Goal: Communication & Community: Answer question/provide support

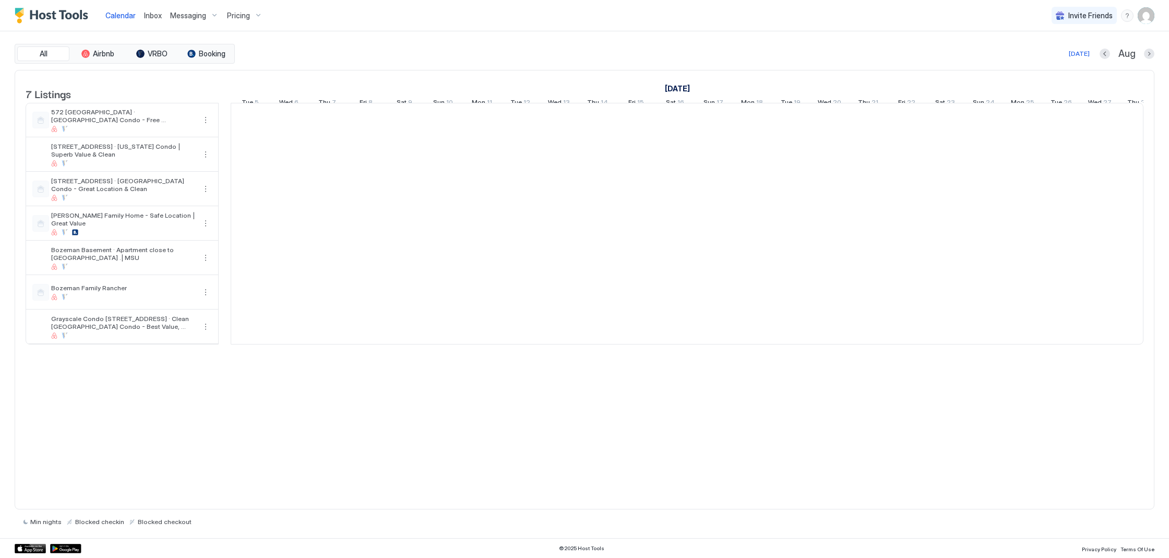
scroll to position [0, 580]
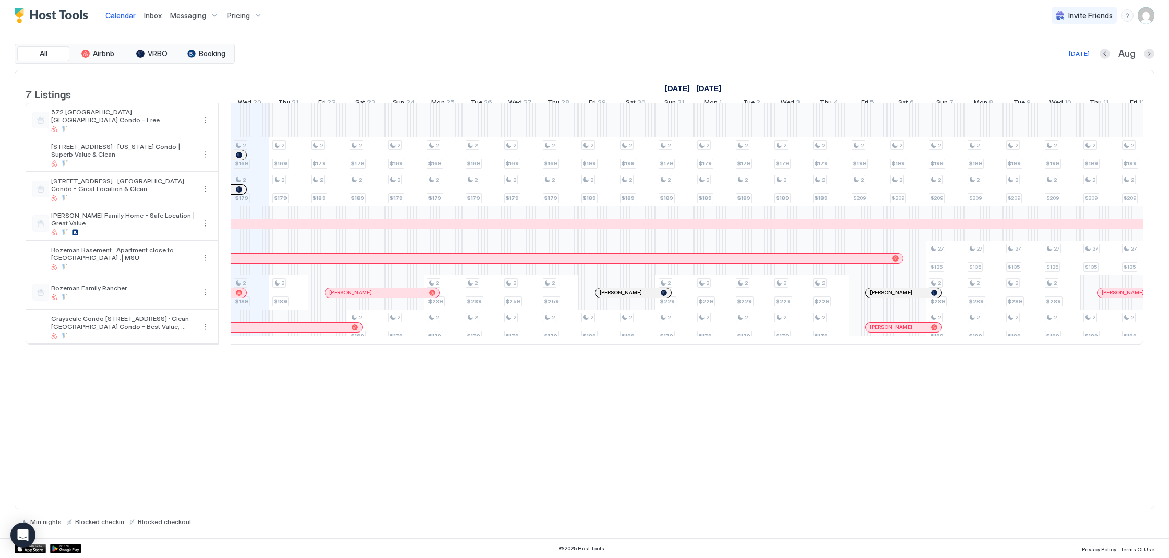
click at [151, 16] on span "Inbox" at bounding box center [153, 15] width 18 height 9
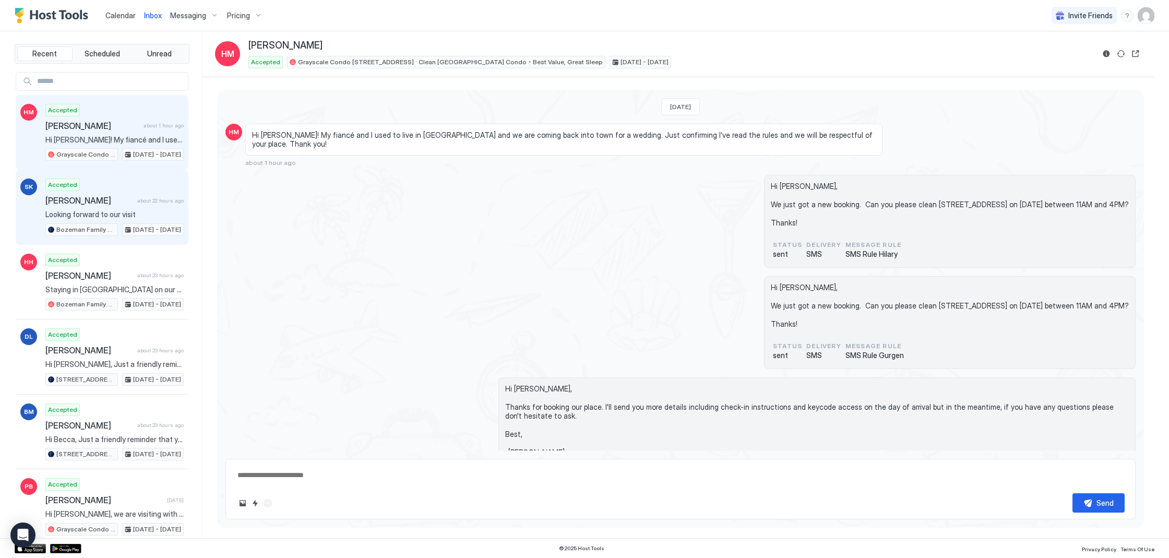
click at [98, 194] on div "Accepted [PERSON_NAME] about 22 hours ago Looking forward to our visit Bozeman …" at bounding box center [114, 207] width 138 height 57
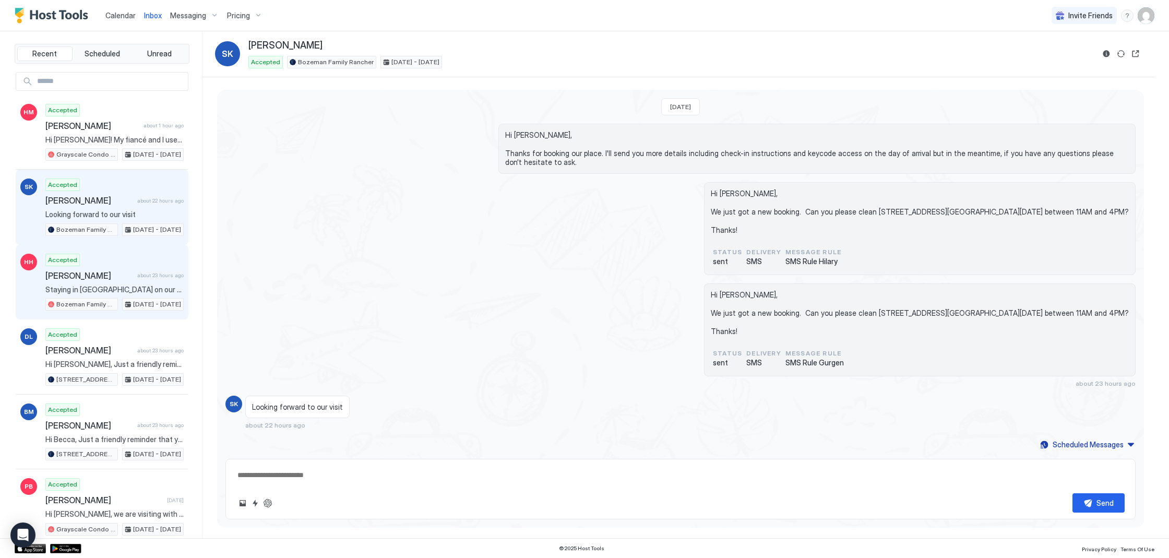
click at [127, 251] on div "HH Accepted [PERSON_NAME] about 23 hours ago Staying in [GEOGRAPHIC_DATA] on ou…" at bounding box center [102, 282] width 173 height 75
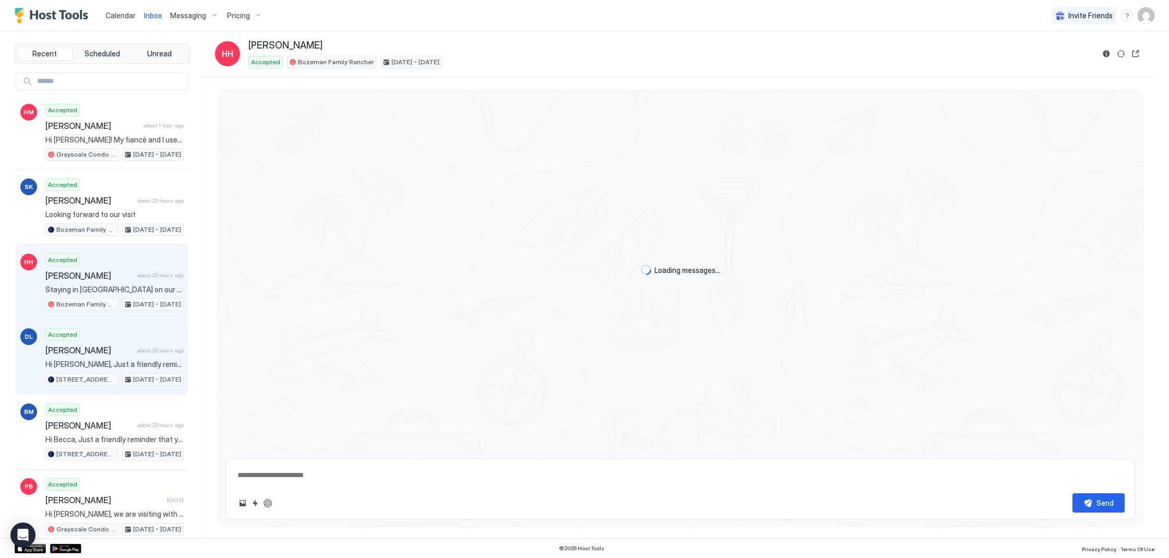
type textarea "*"
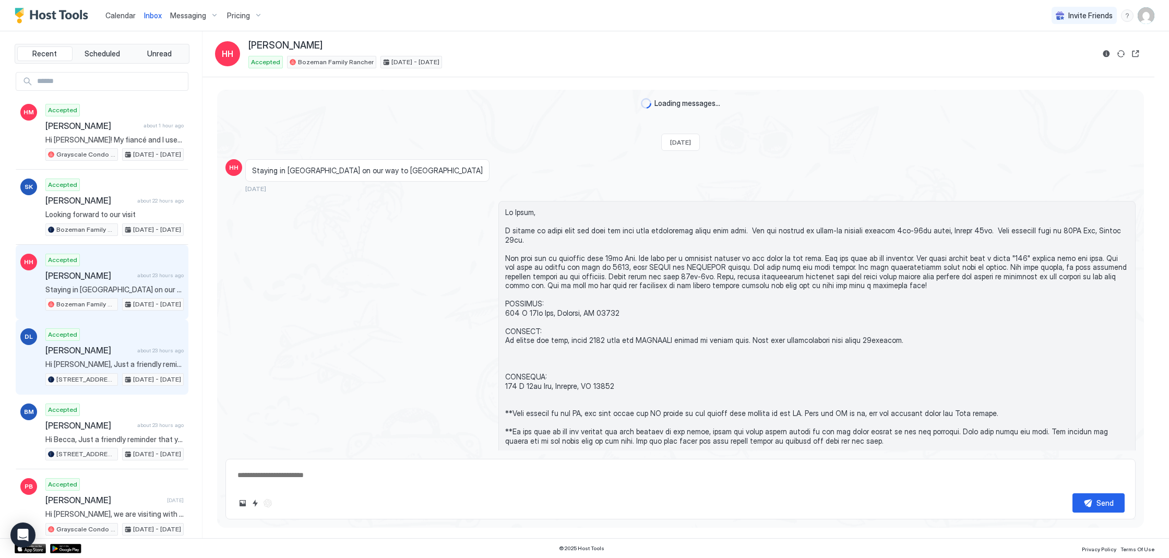
scroll to position [516, 0]
